Goal: Task Accomplishment & Management: Use online tool/utility

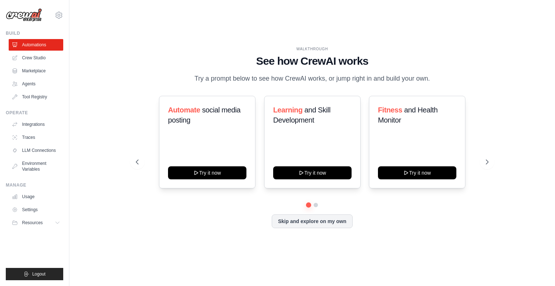
click at [313, 112] on span "and Skill Development" at bounding box center [301, 115] width 57 height 18
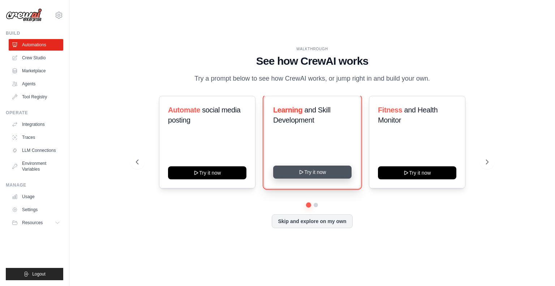
click at [294, 174] on button "Try it now" at bounding box center [312, 172] width 78 height 13
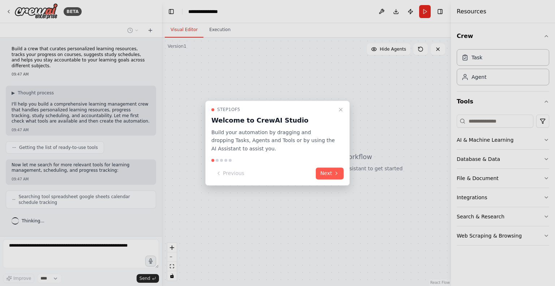
scroll to position [8, 0]
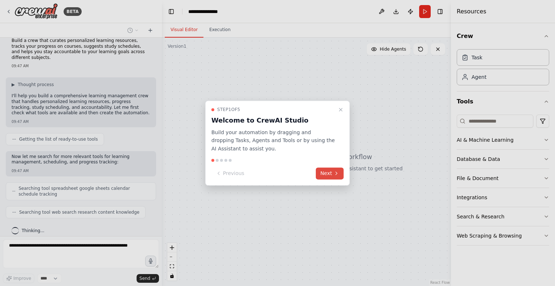
click at [324, 176] on button "Next" at bounding box center [330, 173] width 28 height 12
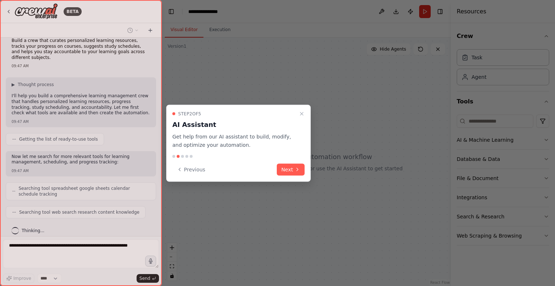
scroll to position [26, 0]
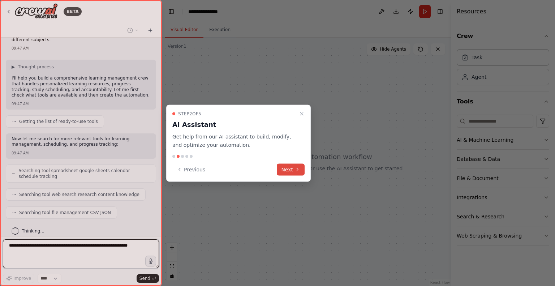
click at [296, 168] on icon at bounding box center [298, 170] width 6 height 6
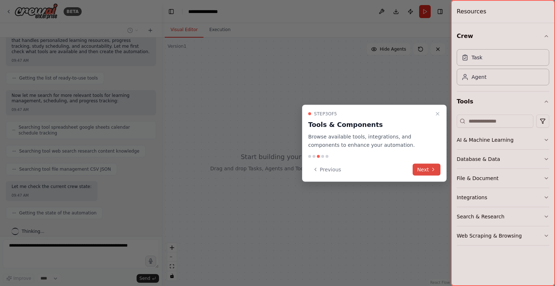
click at [432, 169] on icon at bounding box center [434, 170] width 6 height 6
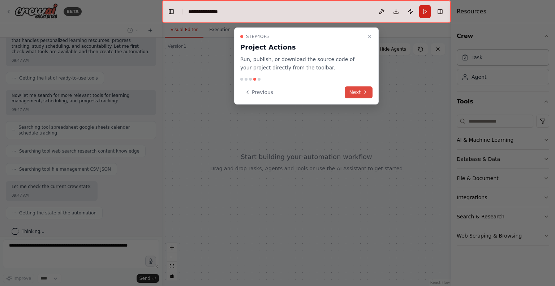
click at [360, 95] on button "Next" at bounding box center [359, 92] width 28 height 12
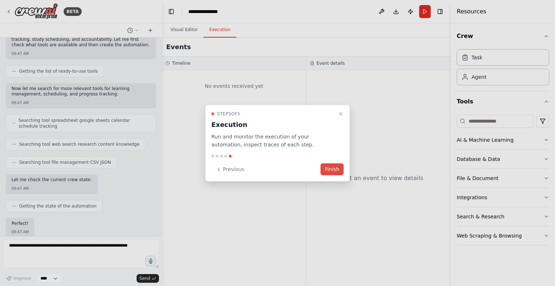
click at [332, 173] on button "Finish" at bounding box center [332, 169] width 23 height 12
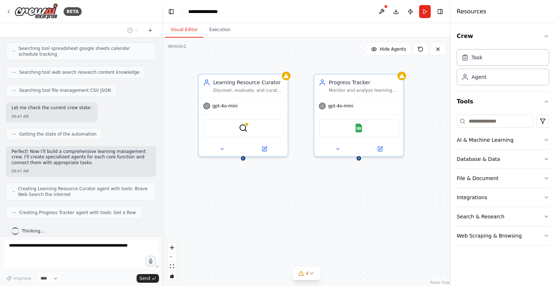
scroll to position [172, 0]
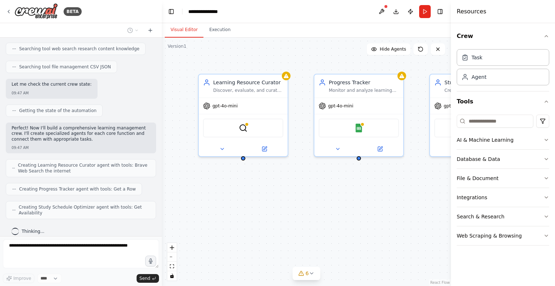
click at [332, 173] on div "Learning Resource Curator Discover, evaluate, and curate personalized learning …" at bounding box center [306, 162] width 289 height 248
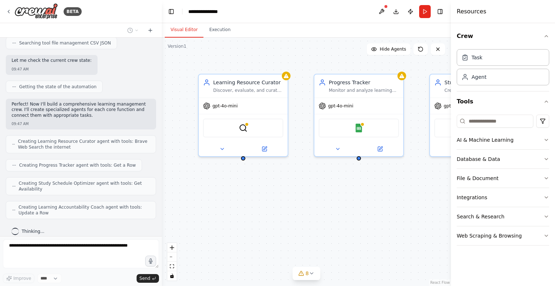
scroll to position [239, 0]
